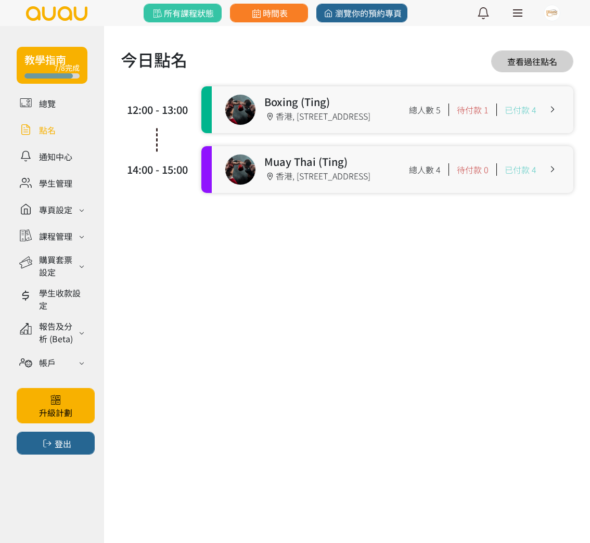
click at [49, 130] on link at bounding box center [52, 130] width 71 height 18
click at [55, 182] on link at bounding box center [52, 183] width 71 height 18
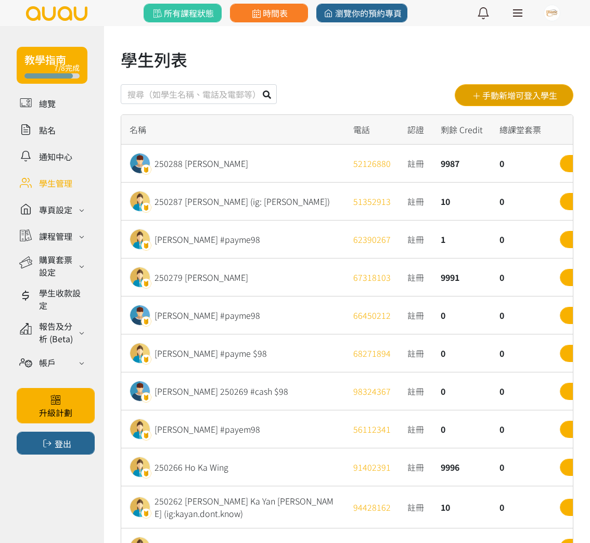
click at [476, 100] on button "手動新增可登入學生" at bounding box center [513, 95] width 119 height 22
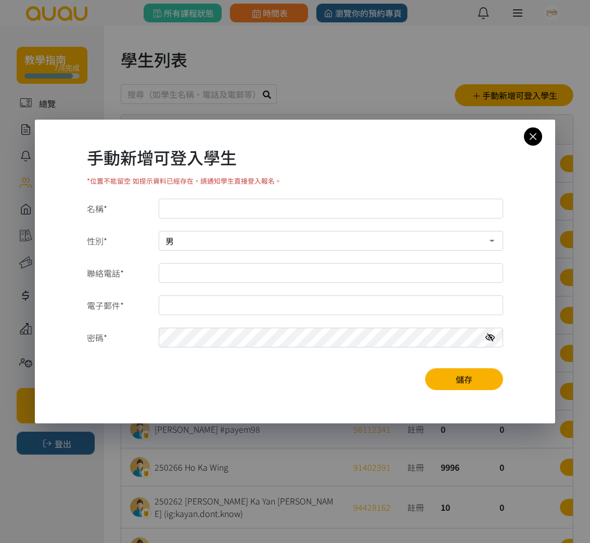
click at [232, 206] on input "名稱*" at bounding box center [331, 209] width 344 height 20
type input "250292 [PERSON_NAME] (ig: cherrychung02216)"
click at [304, 234] on select "男 女" at bounding box center [331, 241] width 344 height 20
select select "1"
click at [255, 281] on input "聯絡電話*" at bounding box center [331, 273] width 344 height 20
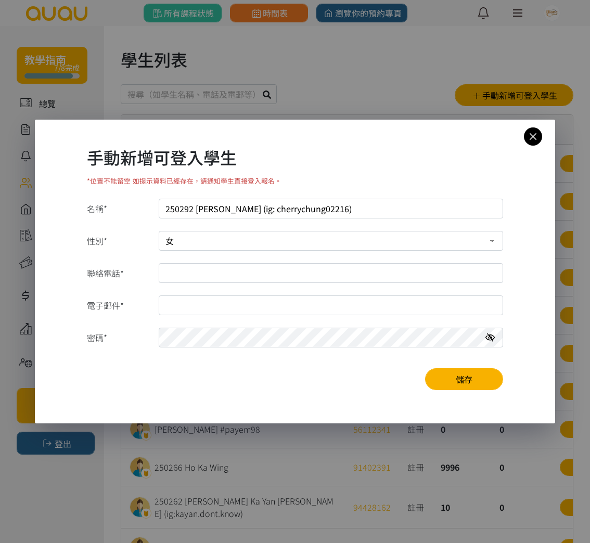
click at [195, 273] on input "聯絡電話*" at bounding box center [331, 273] width 344 height 20
paste input "95336377"
type input "95336377"
click at [181, 303] on input "電子郵件*" at bounding box center [331, 305] width 344 height 20
type input "[EMAIL_ADDRESS][DOMAIN_NAME]"
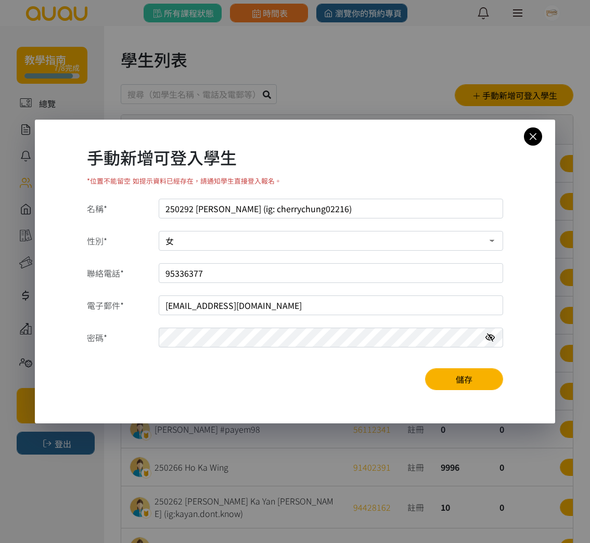
click at [425, 368] on button "儲存" at bounding box center [464, 379] width 78 height 22
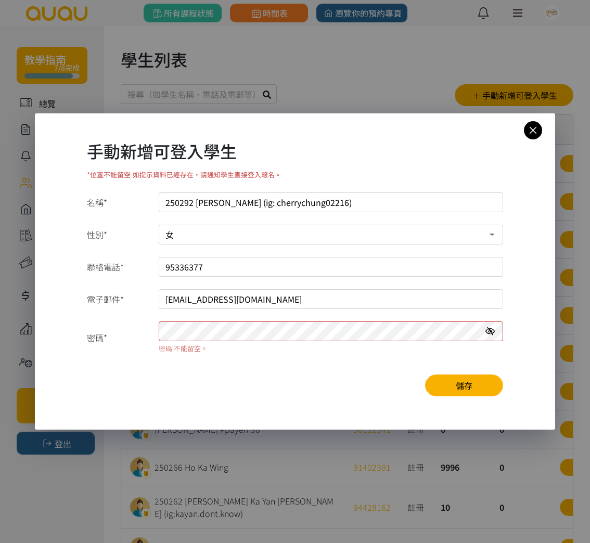
click at [489, 332] on icon at bounding box center [489, 331] width 9 height 8
click at [455, 378] on button "儲存" at bounding box center [464, 385] width 78 height 22
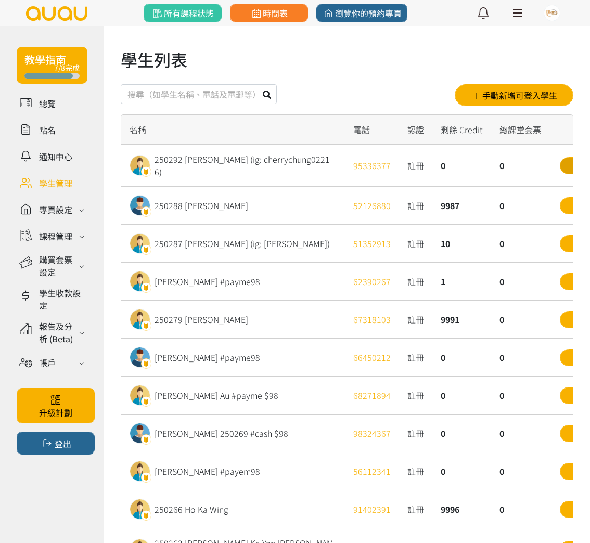
click at [563, 164] on link "詳情" at bounding box center [580, 165] width 42 height 17
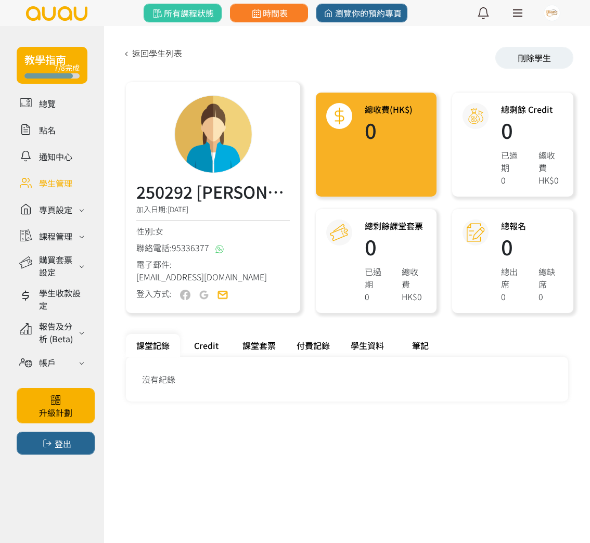
click at [195, 351] on div "Credit" at bounding box center [206, 345] width 52 height 23
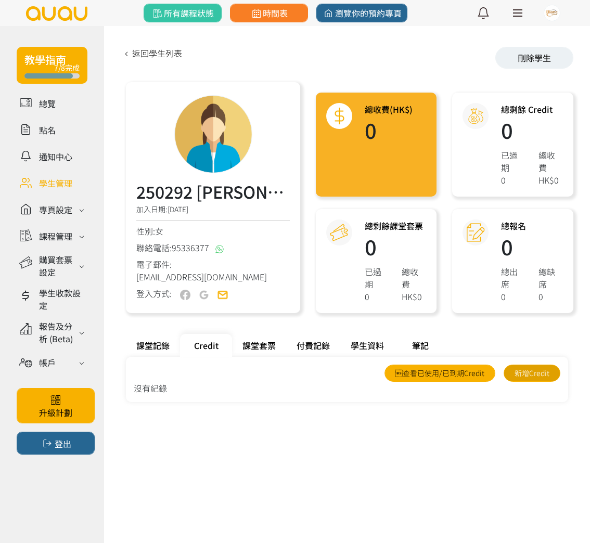
click at [524, 372] on link "新增Credit" at bounding box center [531, 372] width 57 height 17
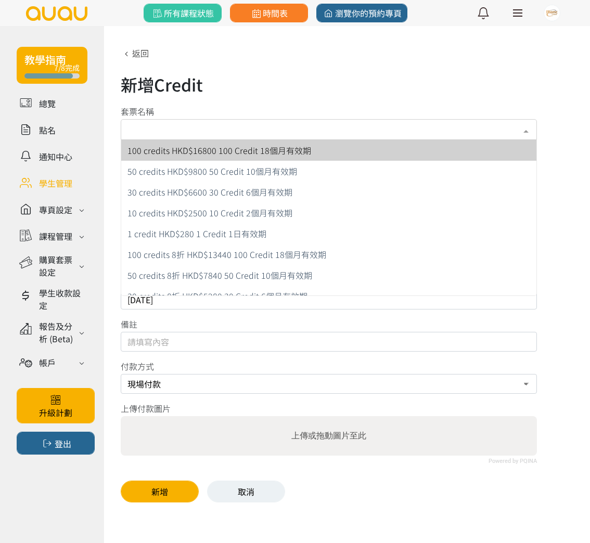
click at [199, 129] on div "請選擇套票或輸入以下資料" at bounding box center [329, 129] width 416 height 21
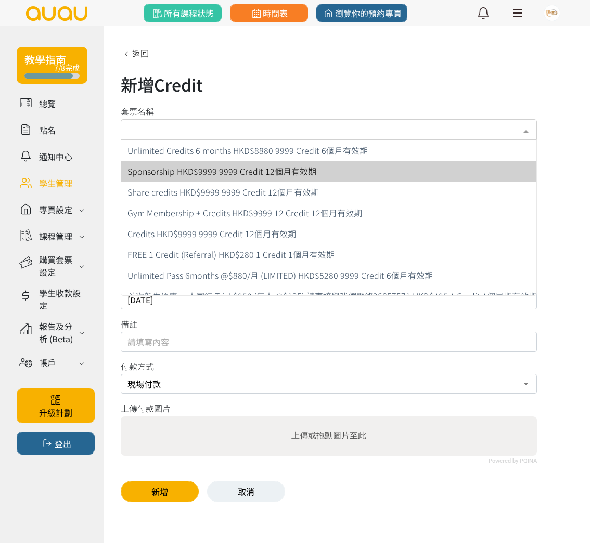
click at [216, 178] on span "Sponsorship HKD$9999 9999 Credit 12個月有效期" at bounding box center [332, 171] width 422 height 21
type input "9999"
type input "[DATE]"
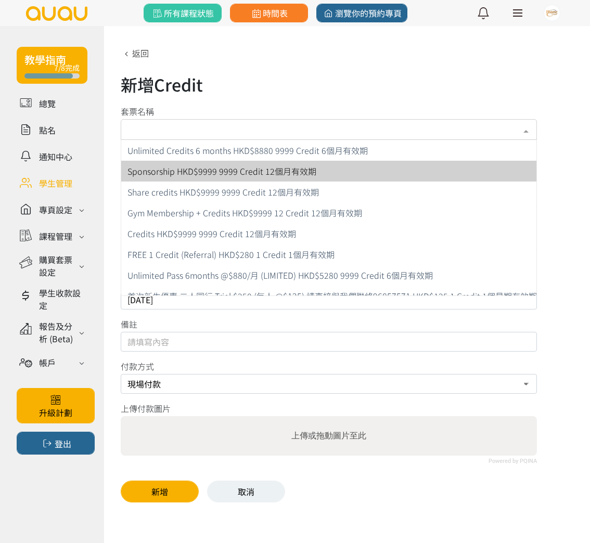
scroll to position [332, 0]
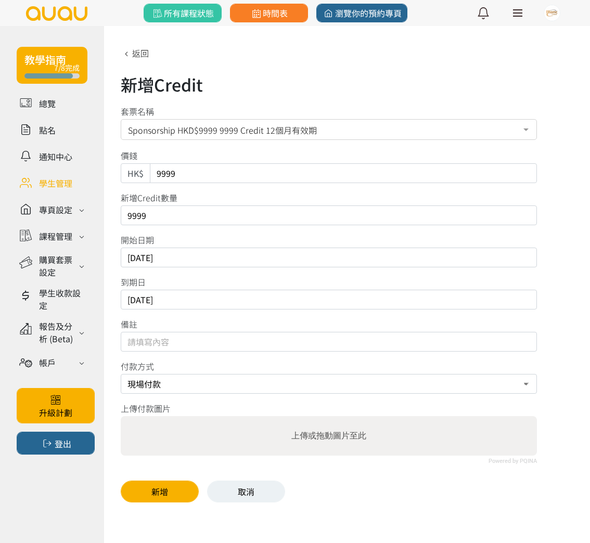
drag, startPoint x: 185, startPoint y: 176, endPoint x: 116, endPoint y: 177, distance: 68.6
click at [116, 177] on div "新增Credit 套票名稱 Sponsorship HKD$9999 9999 Credit 12個月有效期 100 credits HKD$16800 10…" at bounding box center [347, 272] width 486 height 492
type input "0"
drag, startPoint x: 151, startPoint y: 214, endPoint x: 78, endPoint y: 213, distance: 72.8
click at [79, 213] on div "教學指南 7/8完成 總覽 點名 通知中心 學生管理 專頁設定 外觀與主題 基本資料 資格和認證 課程管理 課程 課程設定 課程組合 (Beta) 私人預約 …" at bounding box center [295, 272] width 590 height 492
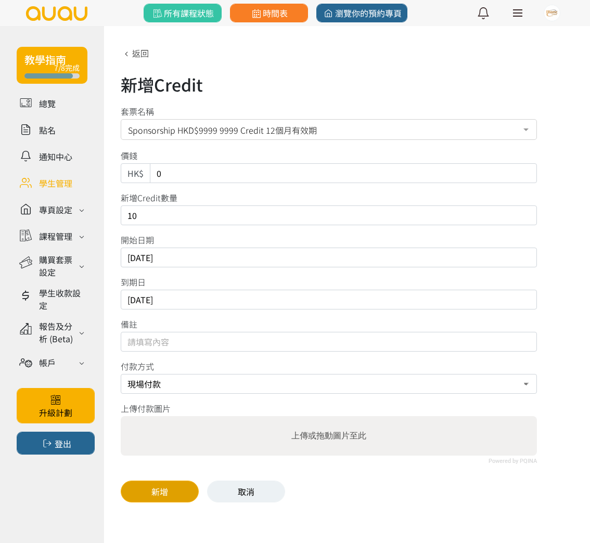
type input "10"
click at [150, 484] on button "新增" at bounding box center [160, 491] width 78 height 22
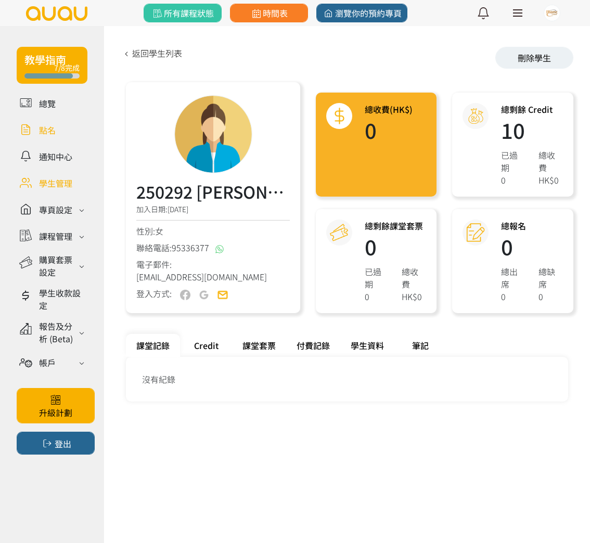
click at [53, 130] on link at bounding box center [52, 130] width 71 height 18
